Goal: Task Accomplishment & Management: Manage account settings

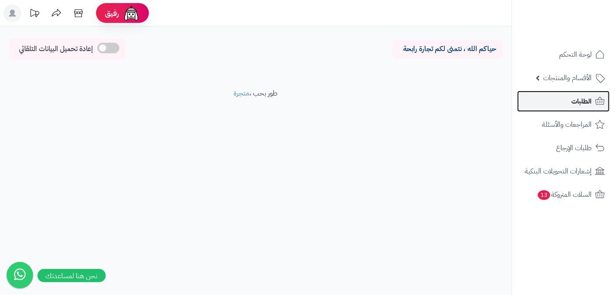
click at [527, 100] on link "الطلبات" at bounding box center [563, 101] width 92 height 21
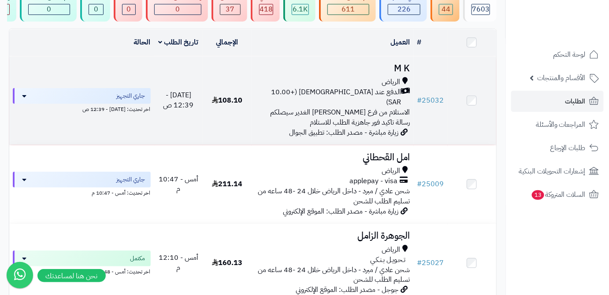
scroll to position [120, 0]
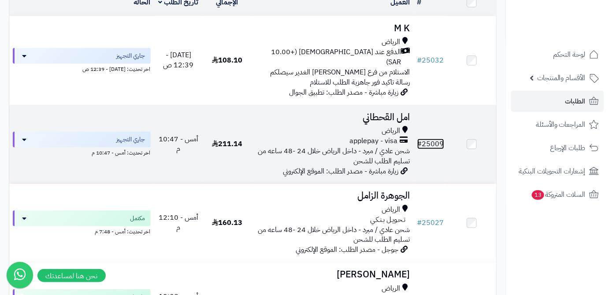
click at [441, 139] on link "# 25009" at bounding box center [430, 144] width 27 height 11
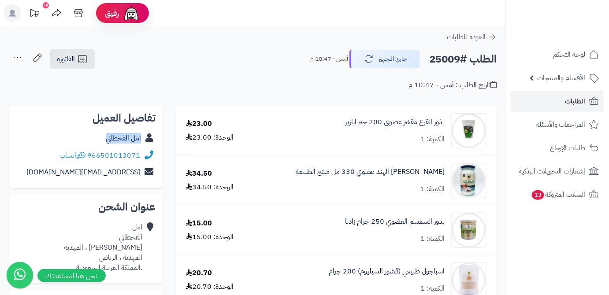
drag, startPoint x: 110, startPoint y: 141, endPoint x: 159, endPoint y: 144, distance: 49.4
click at [159, 144] on div "تفاصيل العميل امل القحطاني 966501013071 واتساب [EMAIL_ADDRESS][DOMAIN_NAME]" at bounding box center [86, 147] width 154 height 83
copy div "امل القحطاني"
drag, startPoint x: 88, startPoint y: 153, endPoint x: 143, endPoint y: 154, distance: 54.6
click at [143, 154] on div "966501013071 واتساب" at bounding box center [86, 155] width 140 height 17
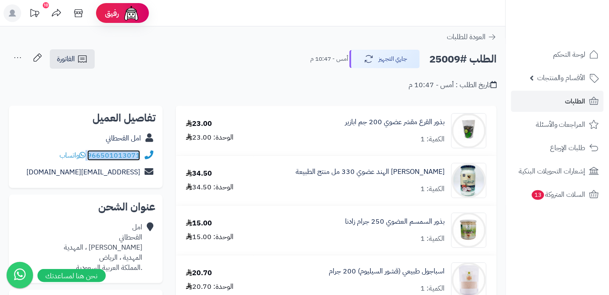
copy div "966501013071"
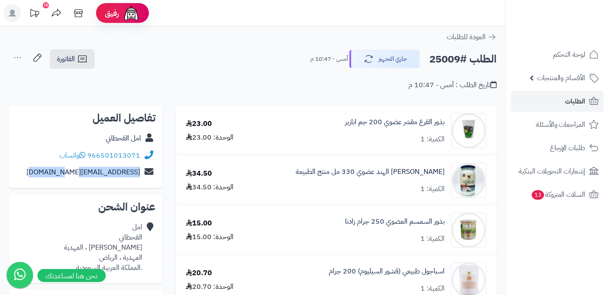
drag, startPoint x: 57, startPoint y: 173, endPoint x: 141, endPoint y: 180, distance: 83.9
click at [141, 180] on div "alaglahqahtani@gmail.com" at bounding box center [86, 172] width 140 height 17
copy div "alaglahqahtani@gmail.com"
drag, startPoint x: 95, startPoint y: 258, endPoint x: 142, endPoint y: 261, distance: 47.2
click at [142, 261] on div "امل القحطاني بكري بن الزبير الحنفي ، المهدية المهدية ، الرياض .المملكة العربية …" at bounding box center [103, 247] width 78 height 50
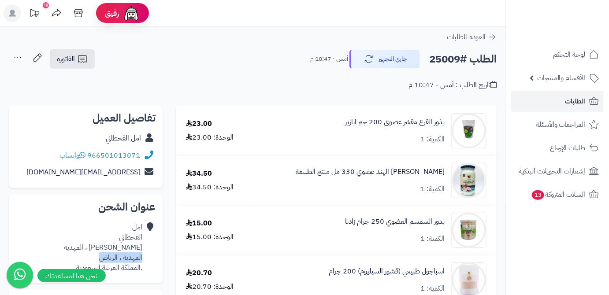
copy div "المهدية ، الرياض"
click at [451, 61] on h2 "الطلب #25009" at bounding box center [462, 59] width 67 height 18
copy h2 "25009"
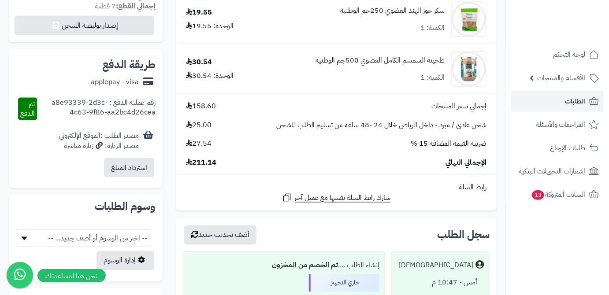
scroll to position [400, 0]
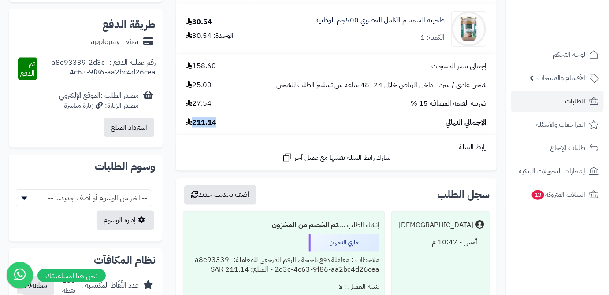
drag, startPoint x: 217, startPoint y: 124, endPoint x: 193, endPoint y: 127, distance: 24.0
click at [193, 127] on div "الإجمالي النهائي 211.14" at bounding box center [336, 123] width 314 height 10
copy span "211.14"
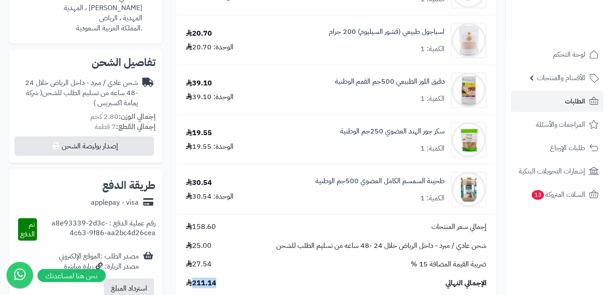
scroll to position [240, 0]
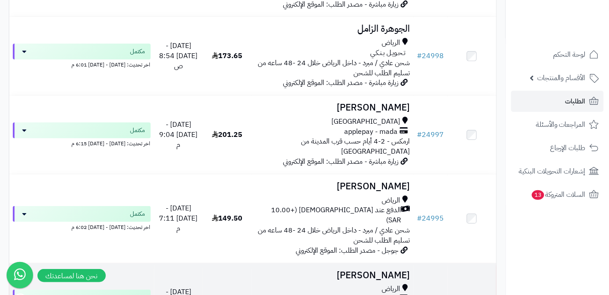
scroll to position [2241, 0]
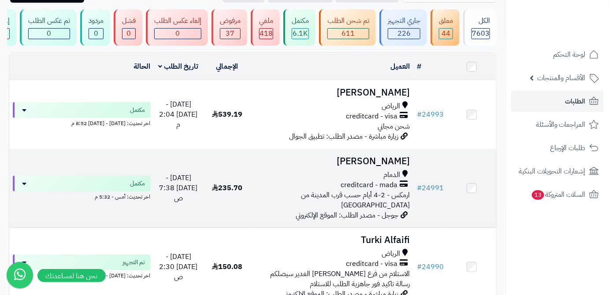
scroll to position [160, 0]
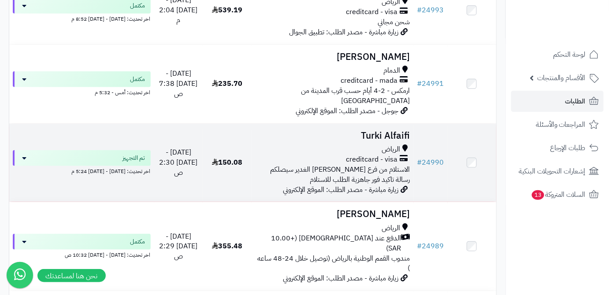
click at [442, 163] on td "# 24990" at bounding box center [430, 163] width 34 height 78
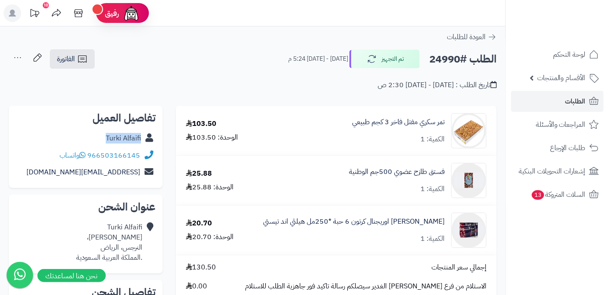
drag, startPoint x: 103, startPoint y: 138, endPoint x: 140, endPoint y: 140, distance: 36.6
click at [140, 140] on div "Turki Alfaifi" at bounding box center [86, 138] width 140 height 17
copy link "Turki Alfaifi"
drag, startPoint x: 88, startPoint y: 153, endPoint x: 146, endPoint y: 153, distance: 57.7
click at [146, 153] on div "966503166145 واتساب" at bounding box center [86, 155] width 140 height 17
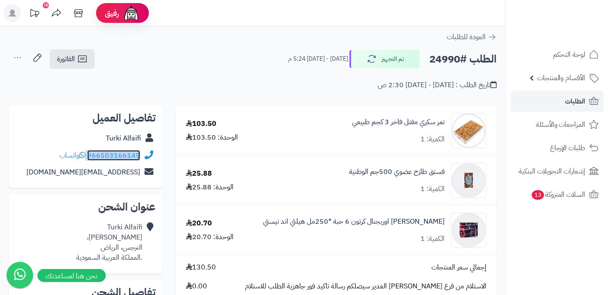
copy div "966503166145"
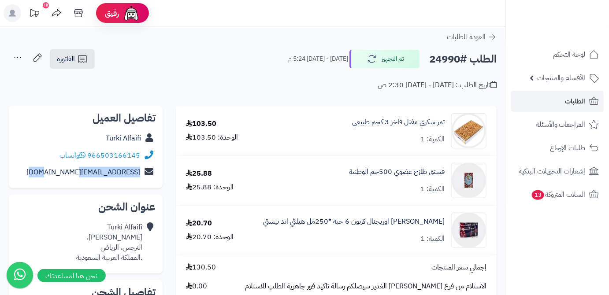
drag, startPoint x: 57, startPoint y: 174, endPoint x: 143, endPoint y: 178, distance: 86.0
click at [143, 178] on div "masked999@gmail.com" at bounding box center [86, 172] width 140 height 17
copy div "masked999@gmail.com"
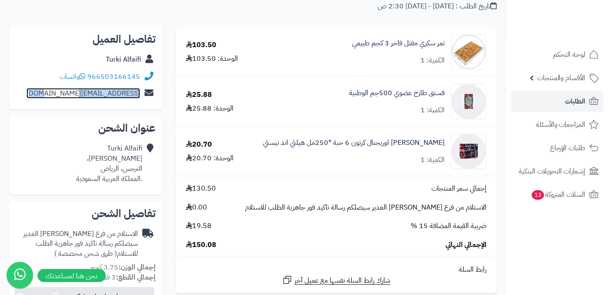
scroll to position [80, 0]
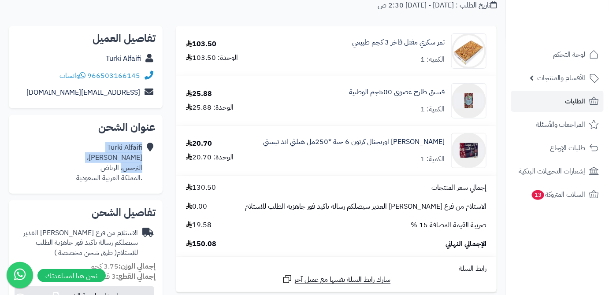
drag, startPoint x: 145, startPoint y: 168, endPoint x: 121, endPoint y: 166, distance: 24.7
click at [121, 166] on div "Turki Alfaifi حمزة بن ابراهيم، النرجس، الرياض .المملكة العربية السعودية" at bounding box center [86, 162] width 140 height 47
drag, startPoint x: 88, startPoint y: 169, endPoint x: 142, endPoint y: 169, distance: 54.2
click at [142, 169] on div "Turki Alfaifi حمزة بن ابراهيم، النرجس، الرياض .المملكة العربية السعودية" at bounding box center [109, 163] width 66 height 40
copy div "النرجس، الرياض"
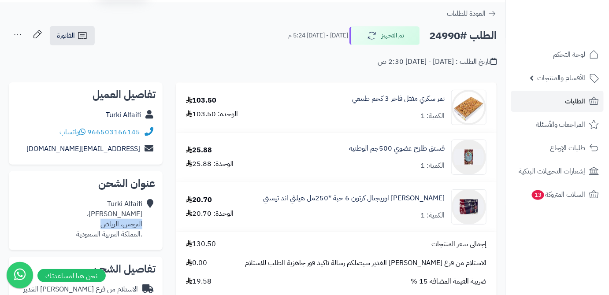
scroll to position [0, 0]
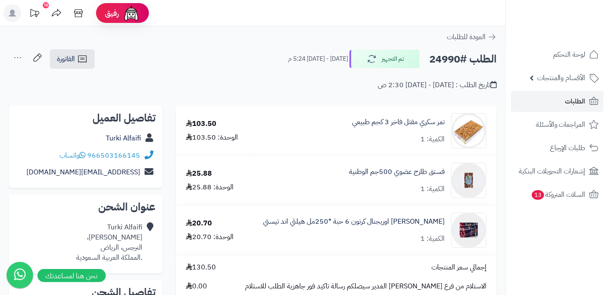
click at [447, 55] on h2 "الطلب #24990" at bounding box center [462, 59] width 67 height 18
copy h2 "24990"
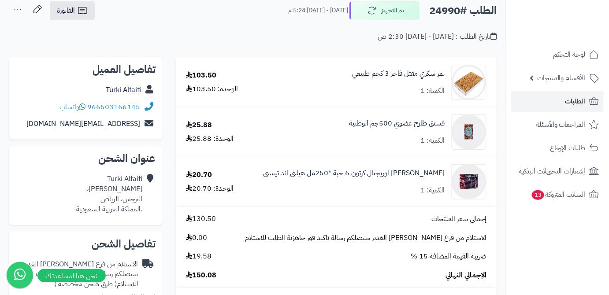
scroll to position [120, 0]
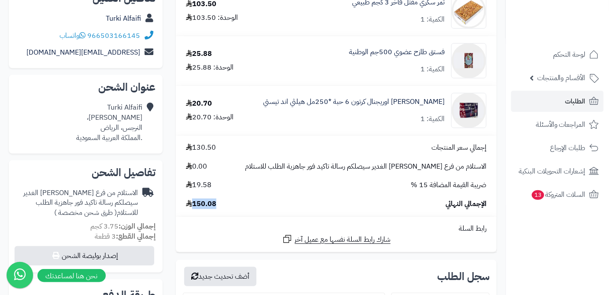
drag, startPoint x: 193, startPoint y: 204, endPoint x: 218, endPoint y: 206, distance: 24.3
click at [218, 206] on div "الإجمالي النهائي 150.08" at bounding box center [336, 204] width 314 height 10
copy span "150.08"
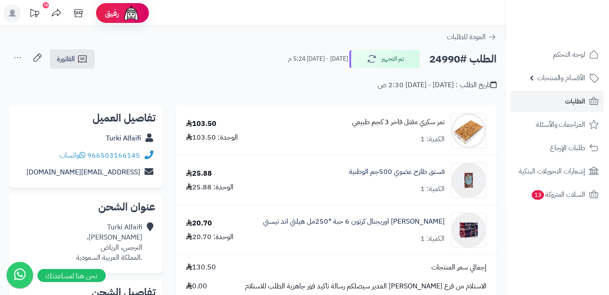
scroll to position [0, 0]
drag, startPoint x: 446, startPoint y: 122, endPoint x: 352, endPoint y: 122, distance: 93.8
click at [352, 122] on div "تمر سكري مفتل فاخر 3 كجم طبيعي الكمية: 1" at bounding box center [373, 130] width 240 height 35
copy link "تمر سكري مفتل فاخر 3 كجم طبيعي"
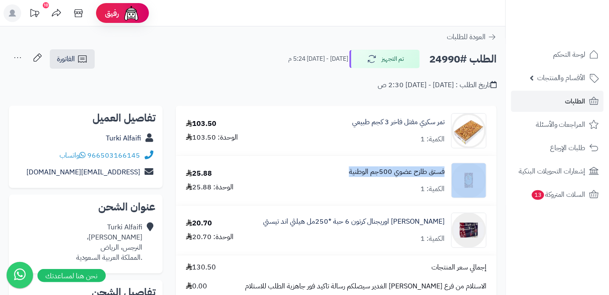
drag, startPoint x: 448, startPoint y: 172, endPoint x: 356, endPoint y: 175, distance: 92.1
click at [340, 148] on div "فستق طازح عضوي 500جم الوطنية الكمية: 1" at bounding box center [373, 130] width 240 height 35
copy div "فستق طازح عضوي 500جم الوطنية"
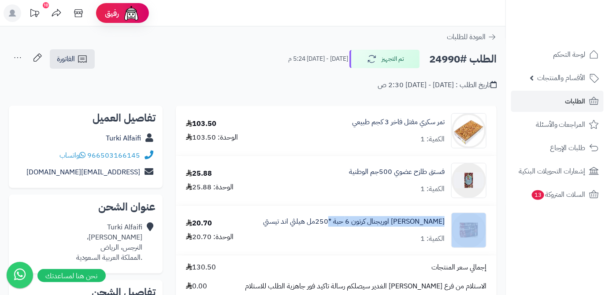
drag, startPoint x: 449, startPoint y: 220, endPoint x: 342, endPoint y: 228, distance: 107.8
click at [342, 148] on div "هيلثي كولا اوريجنال كرتون 6 حبة *250مل هيلثي اند تيستي الكمية: 1" at bounding box center [373, 130] width 240 height 35
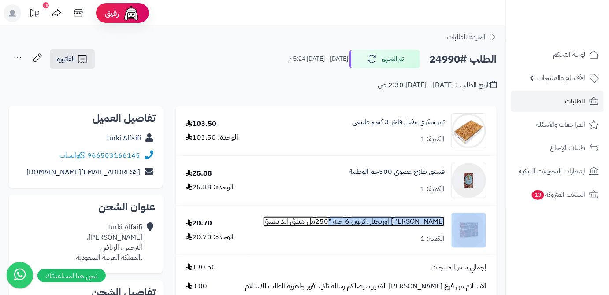
copy div "هيلثي كولا اوريجنال كرتون 6 حبة *250"
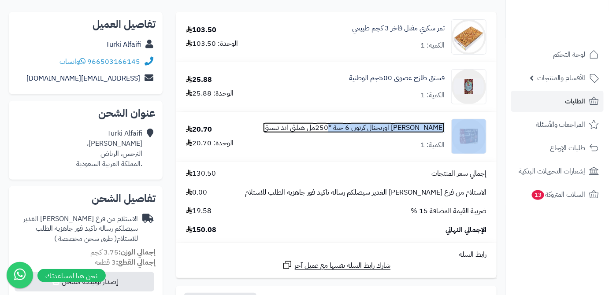
scroll to position [120, 0]
